Goal: Task Accomplishment & Management: Manage account settings

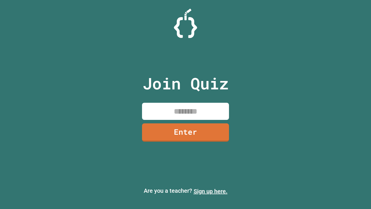
click at [211, 191] on link "Sign up here." at bounding box center [211, 191] width 34 height 7
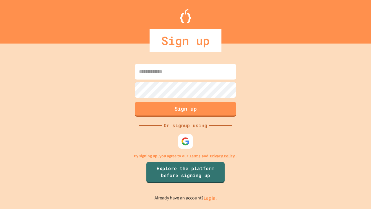
click at [211, 198] on link "Log in." at bounding box center [210, 198] width 13 height 6
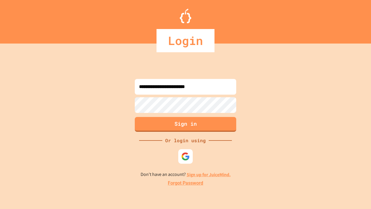
type input "**********"
